Goal: Go to known website: Go to known website

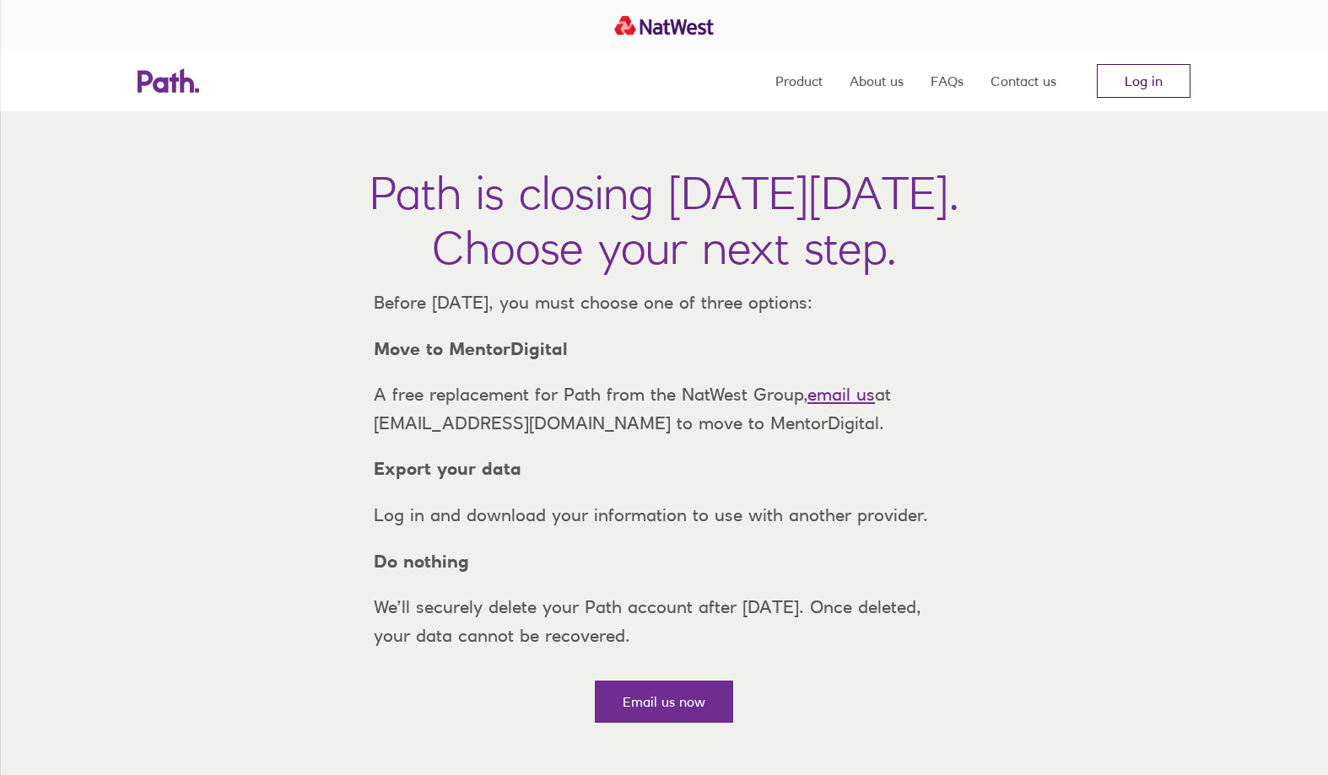
click at [1156, 85] on link "Log in" at bounding box center [1143, 81] width 94 height 34
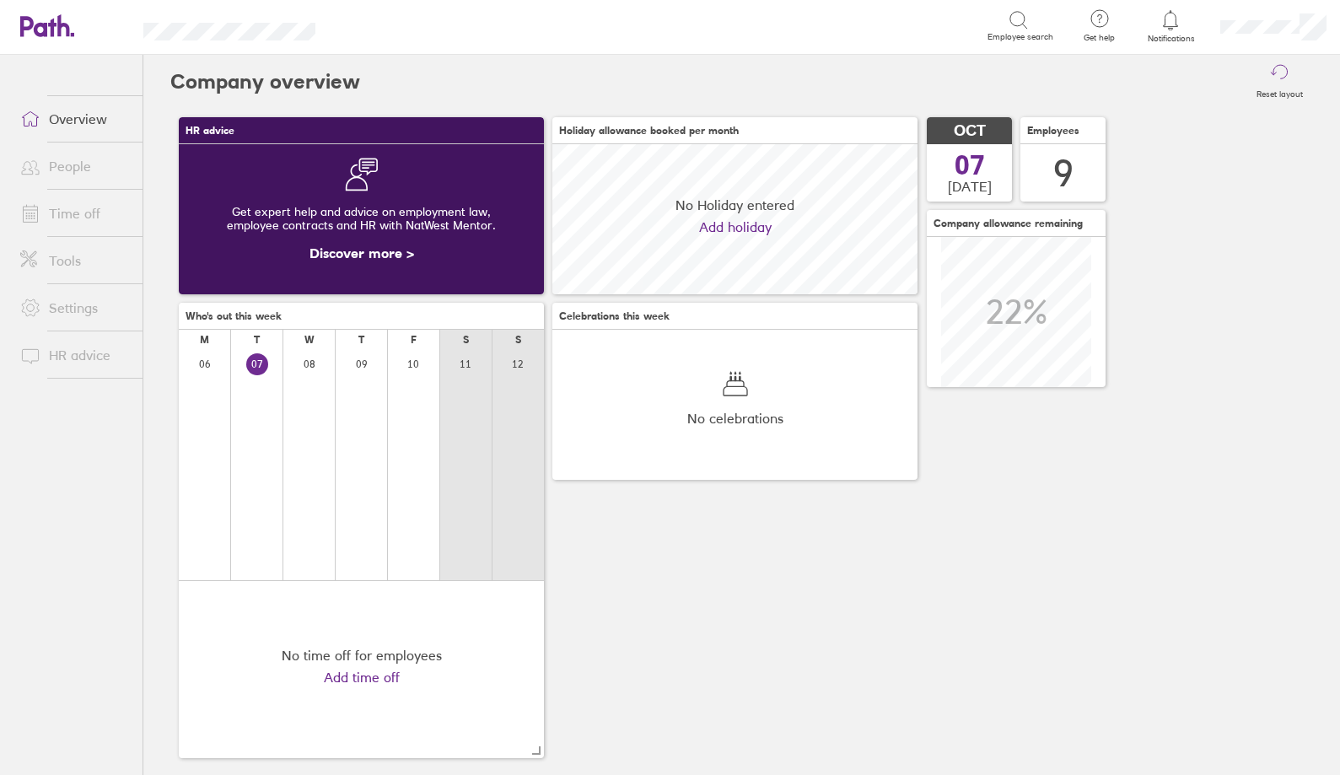
scroll to position [150, 365]
